Goal: Task Accomplishment & Management: Complete application form

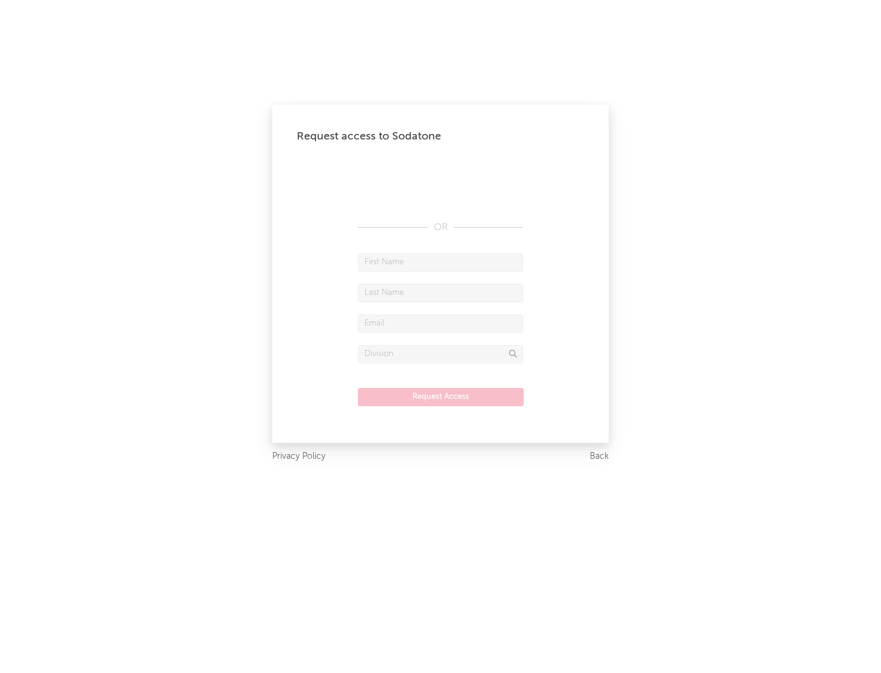
click at [441, 262] on input "text" at bounding box center [440, 262] width 165 height 18
type input "[PERSON_NAME]"
click at [441, 293] on input "text" at bounding box center [440, 293] width 165 height 18
type input "[PERSON_NAME]"
click at [441, 323] on input "text" at bounding box center [440, 324] width 165 height 18
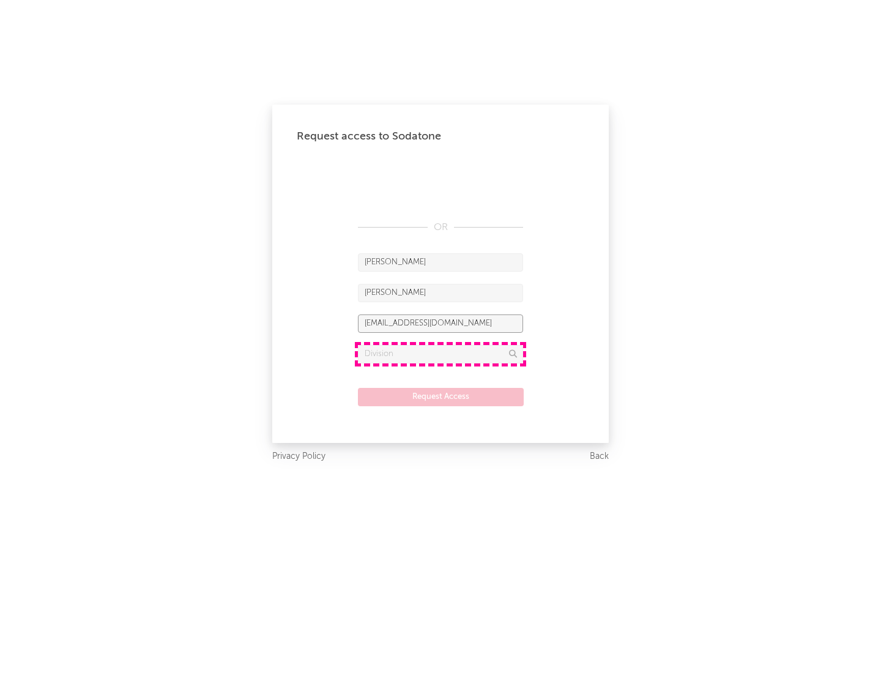
type input "[EMAIL_ADDRESS][DOMAIN_NAME]"
click at [441, 354] on input "text" at bounding box center [440, 354] width 165 height 18
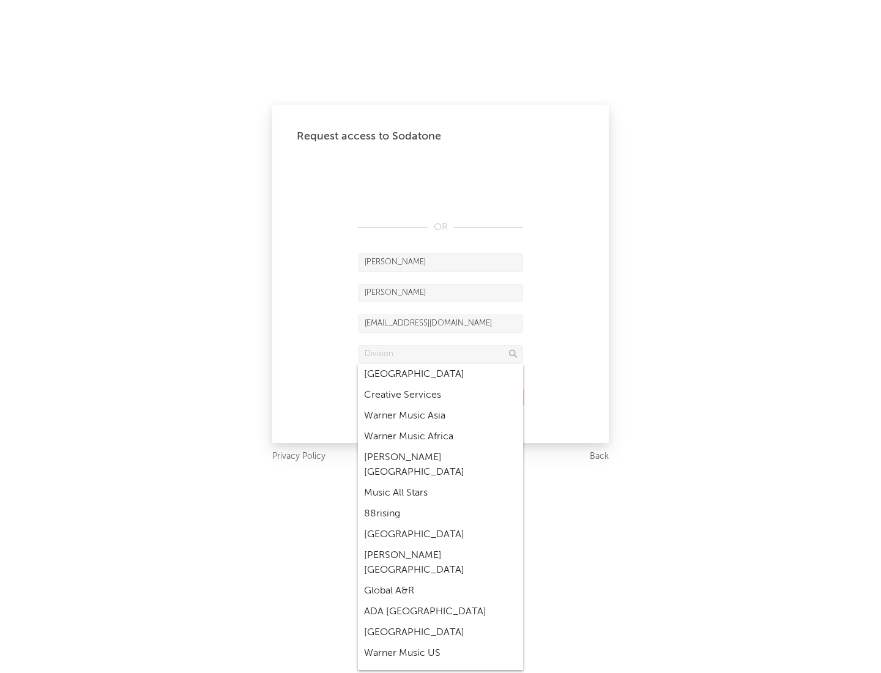
click at [441, 483] on div "Music All Stars" at bounding box center [440, 493] width 165 height 21
type input "Music All Stars"
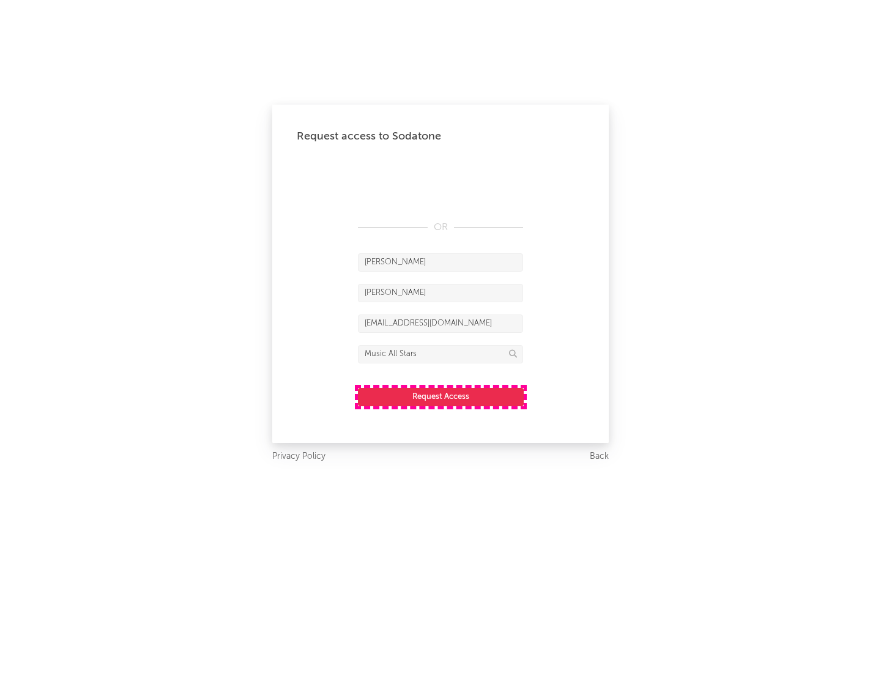
click at [441, 397] on button "Request Access" at bounding box center [441, 397] width 166 height 18
